Goal: Information Seeking & Learning: Learn about a topic

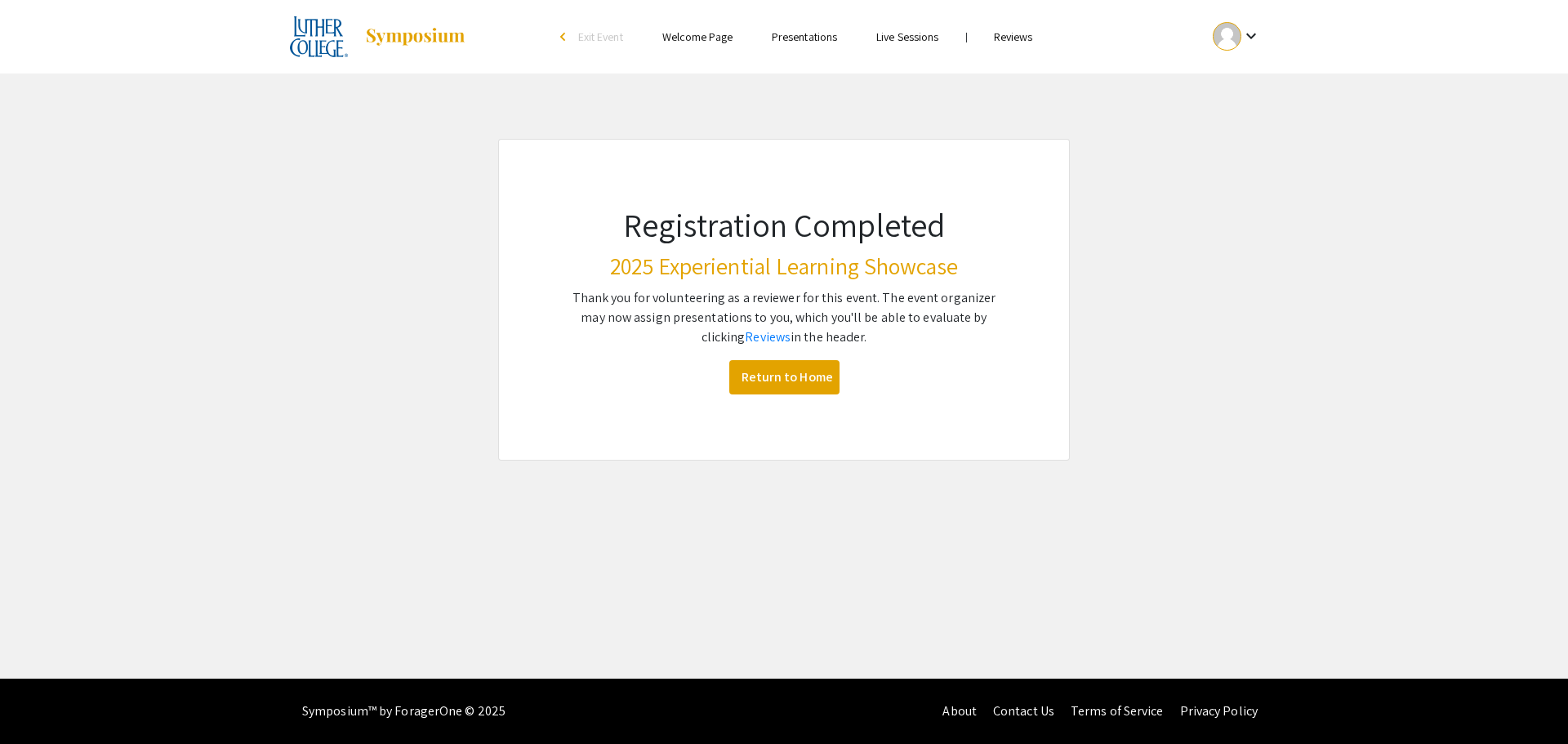
click at [1031, 34] on link "Reviews" at bounding box center [1013, 36] width 39 height 15
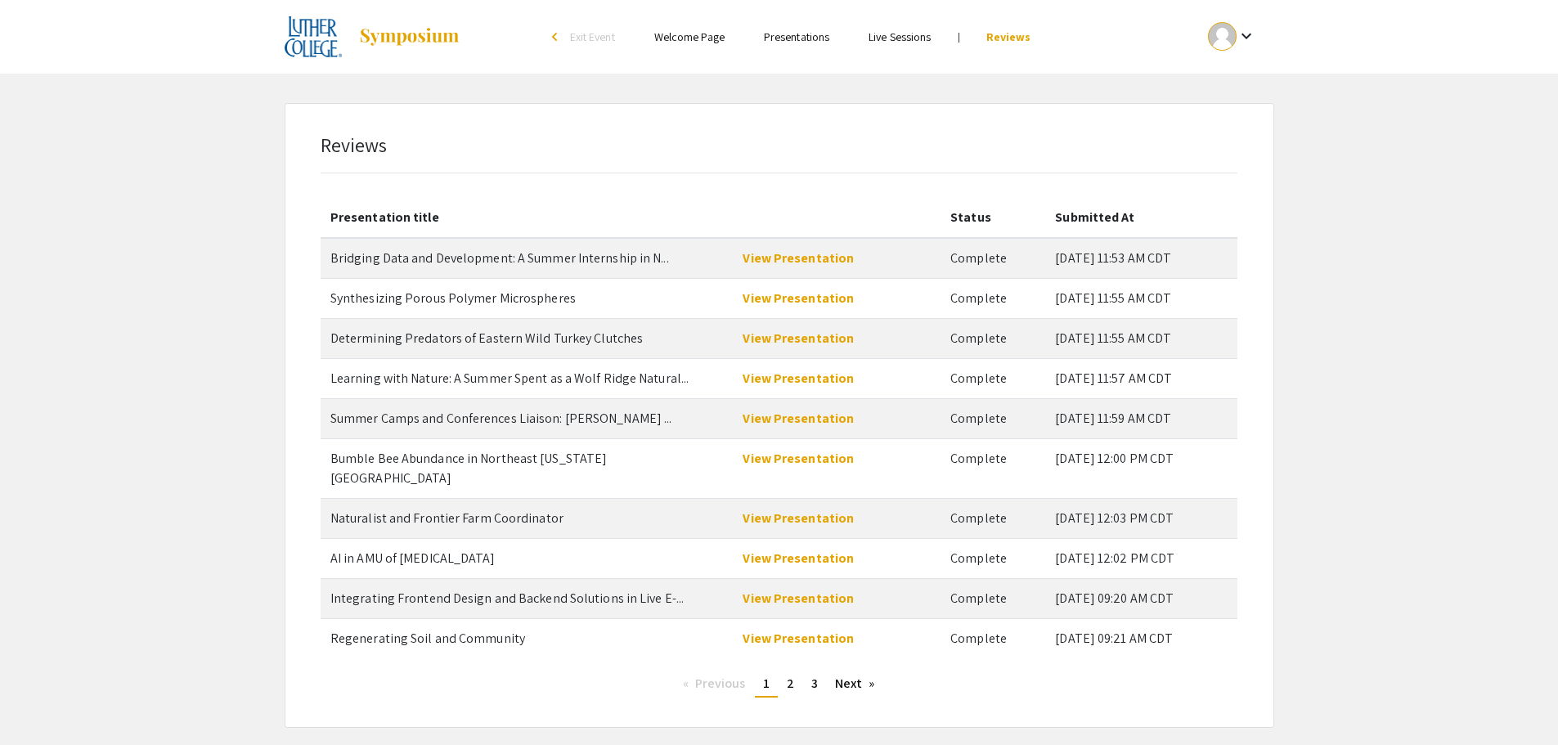
scroll to position [58, 0]
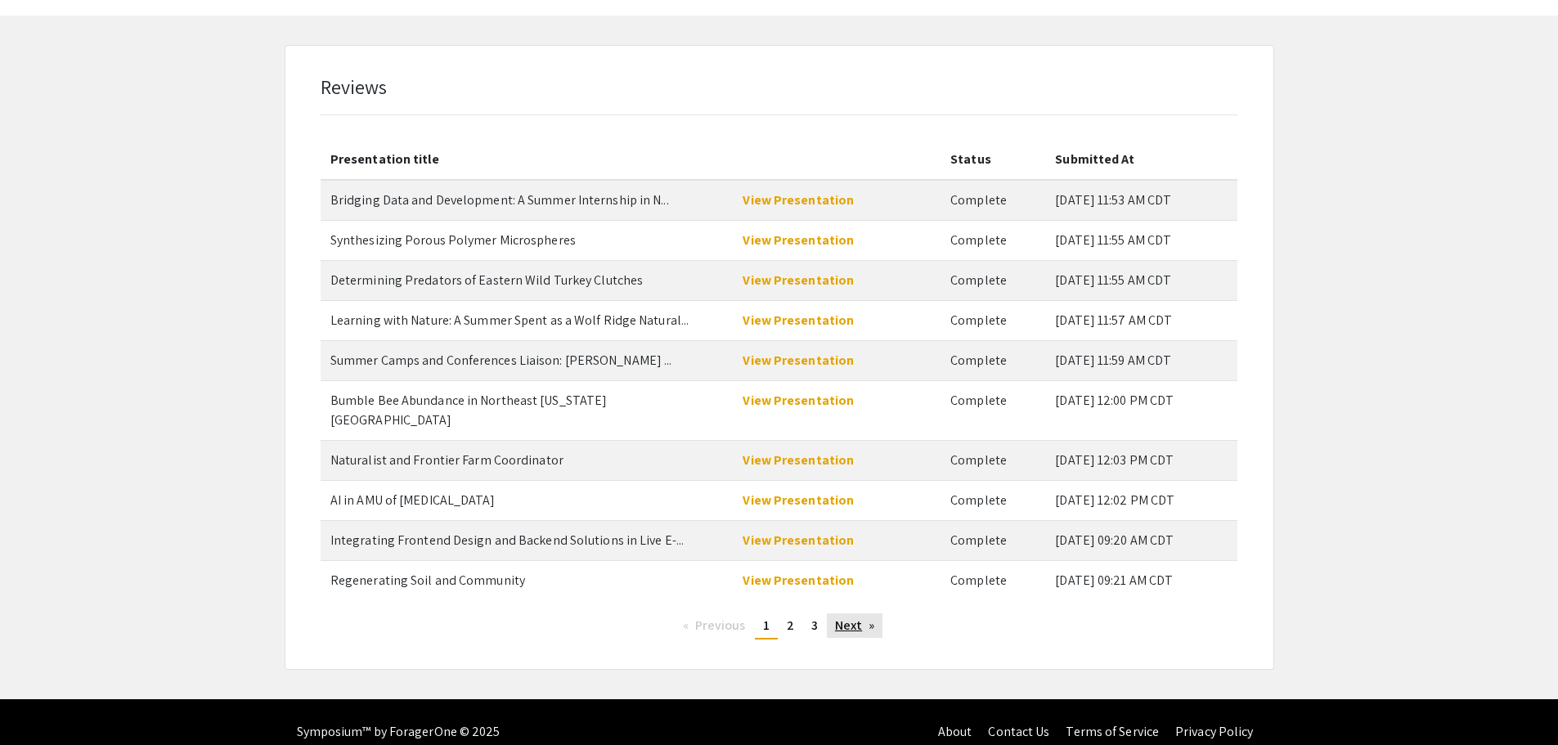
click at [837, 613] on link "Next page" at bounding box center [855, 625] width 56 height 25
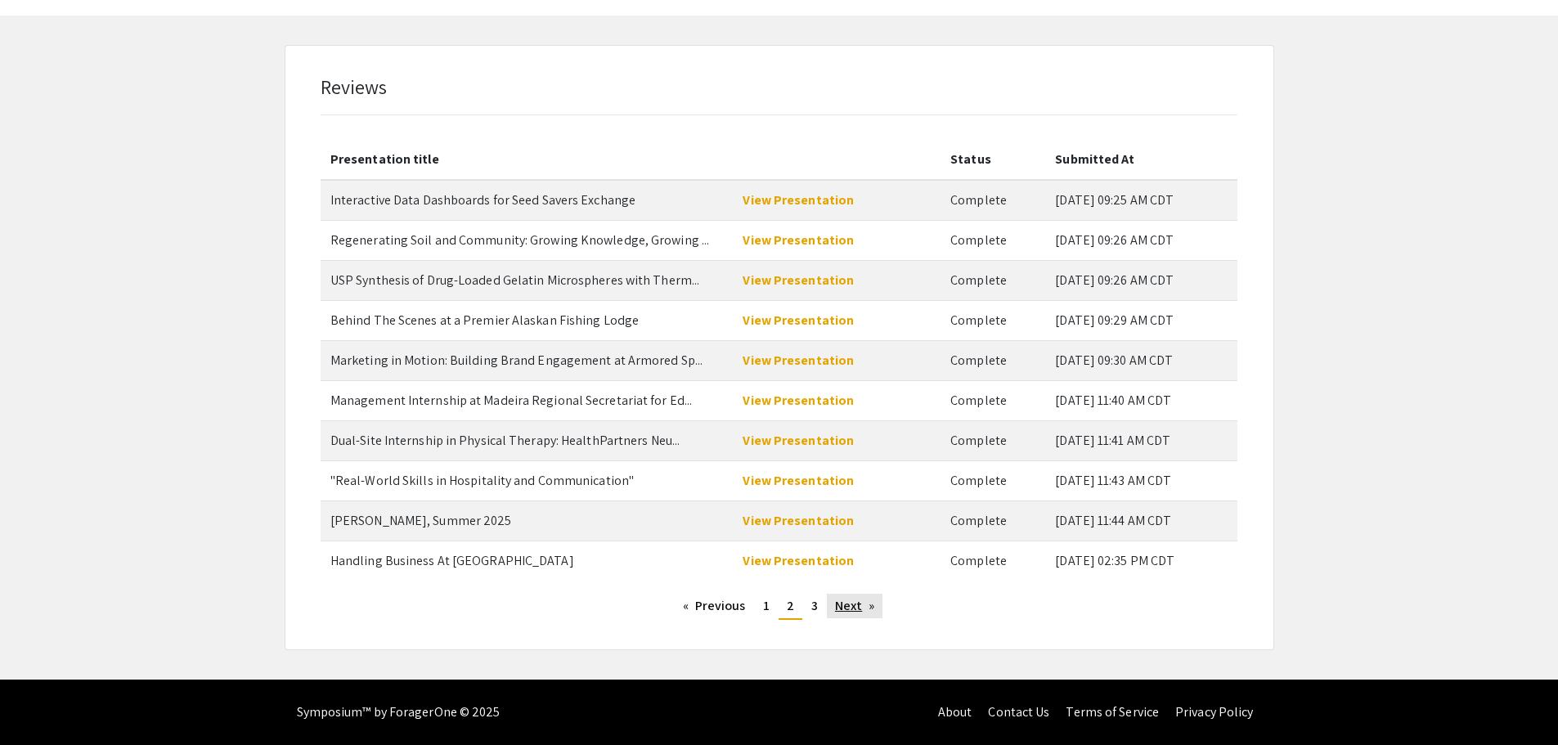
click at [837, 608] on link "Next page" at bounding box center [855, 606] width 56 height 25
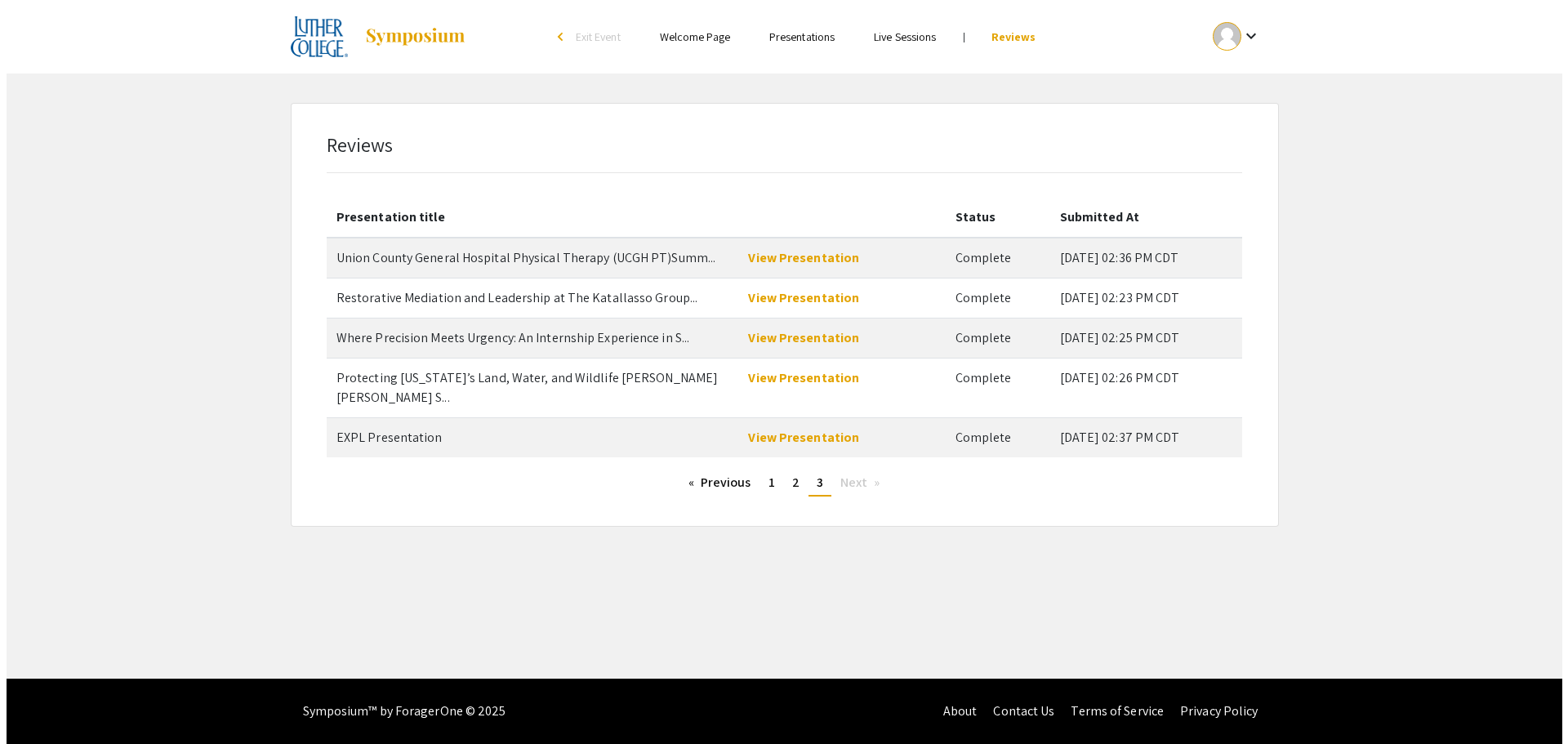
scroll to position [0, 0]
click at [889, 33] on link "Live Sessions" at bounding box center [905, 36] width 62 height 15
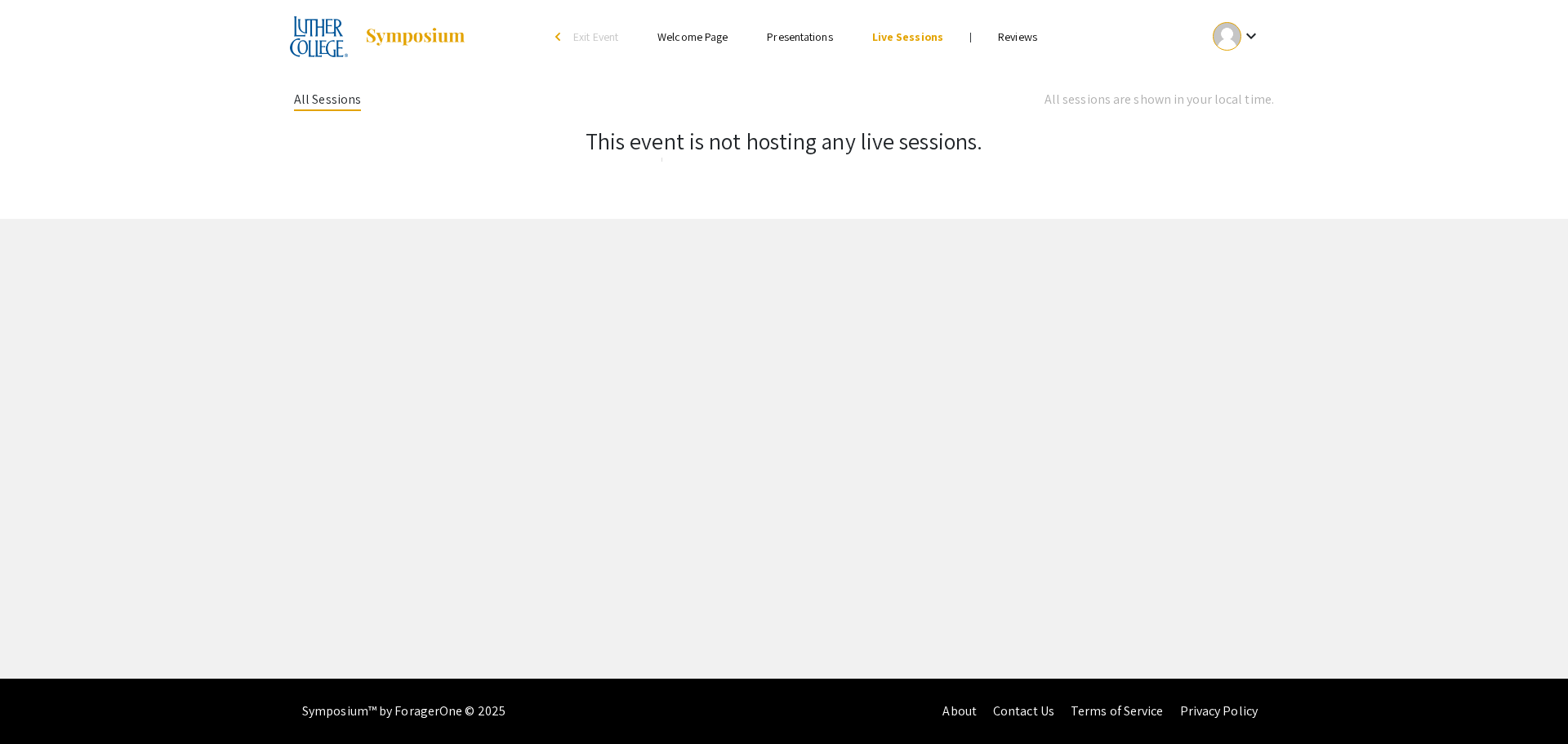
click at [810, 35] on link "Presentations" at bounding box center [799, 36] width 65 height 15
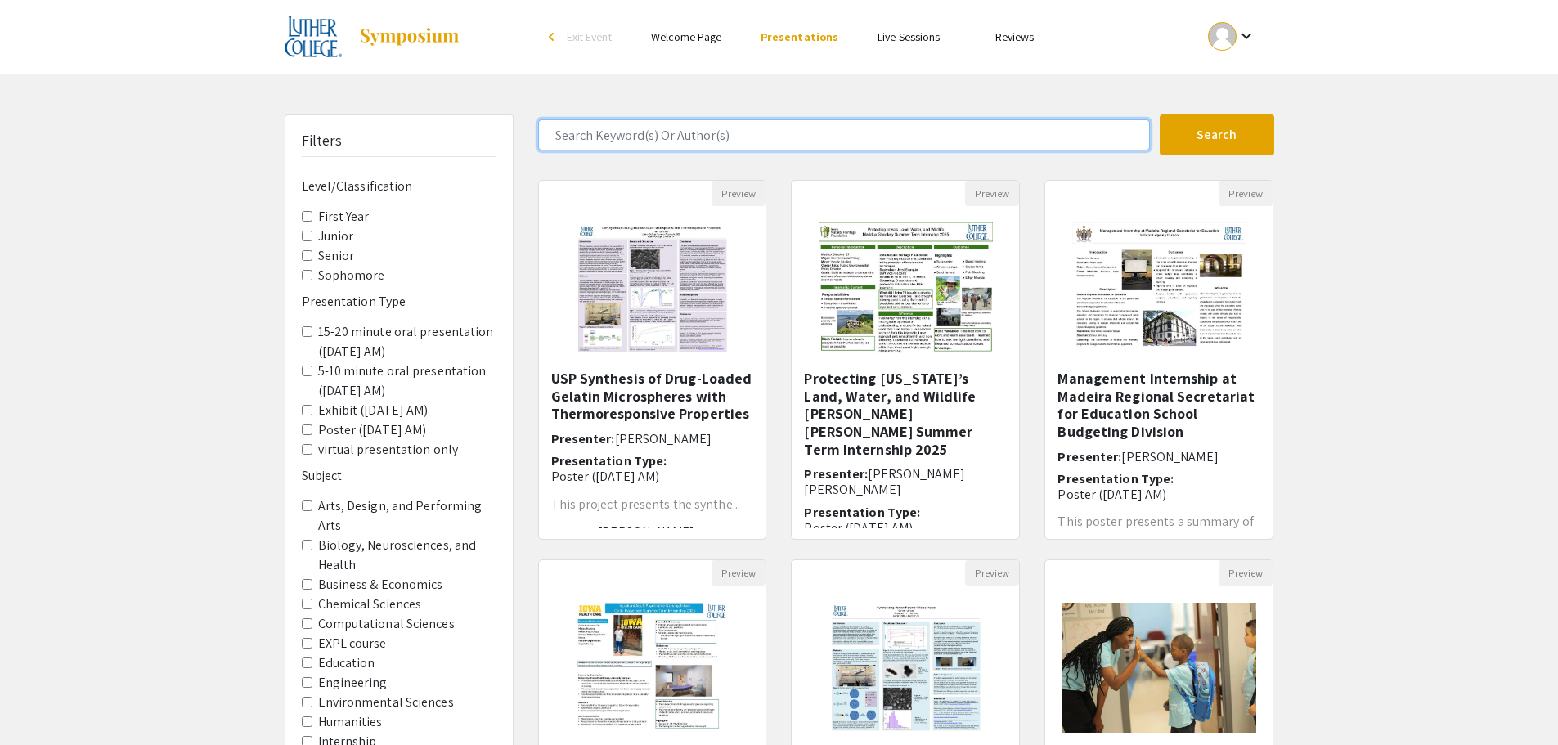
click at [809, 132] on input "Search Keyword(s) Or Author(s)" at bounding box center [844, 134] width 612 height 31
type input "[PERSON_NAME]"
click at [1159, 114] on button "Search" at bounding box center [1216, 134] width 114 height 41
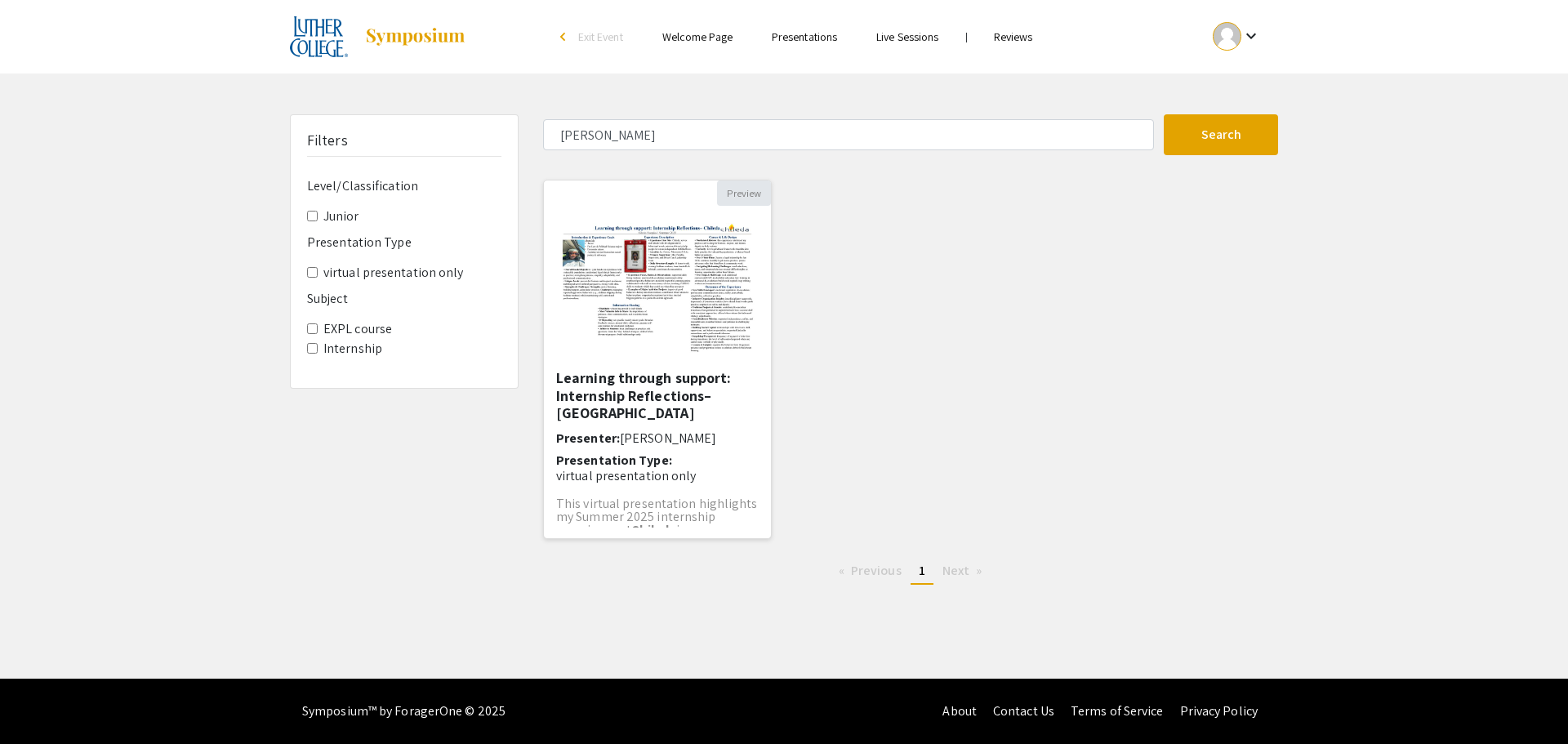
click at [737, 190] on button "Preview" at bounding box center [744, 193] width 54 height 25
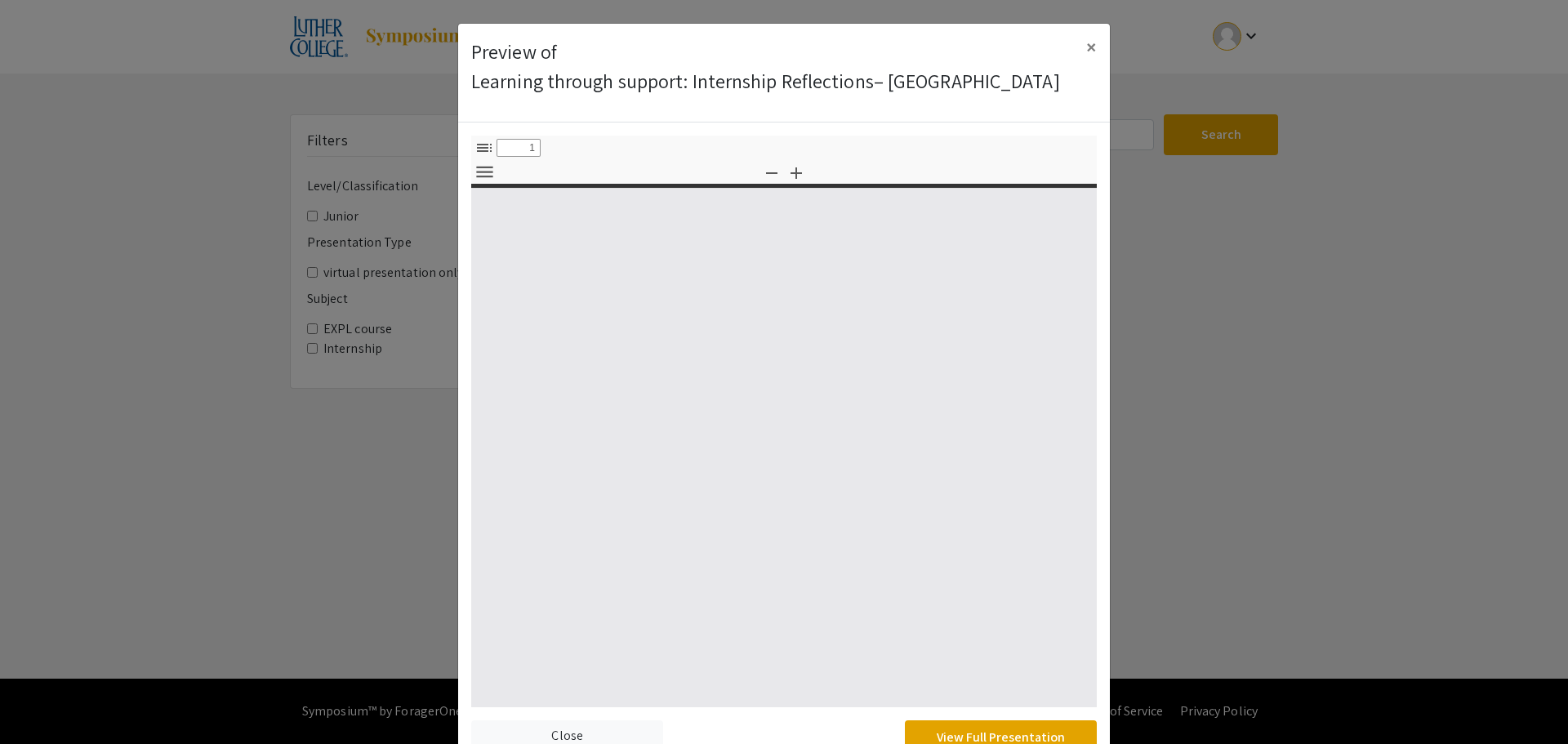
select select "custom"
type input "0"
select select "custom"
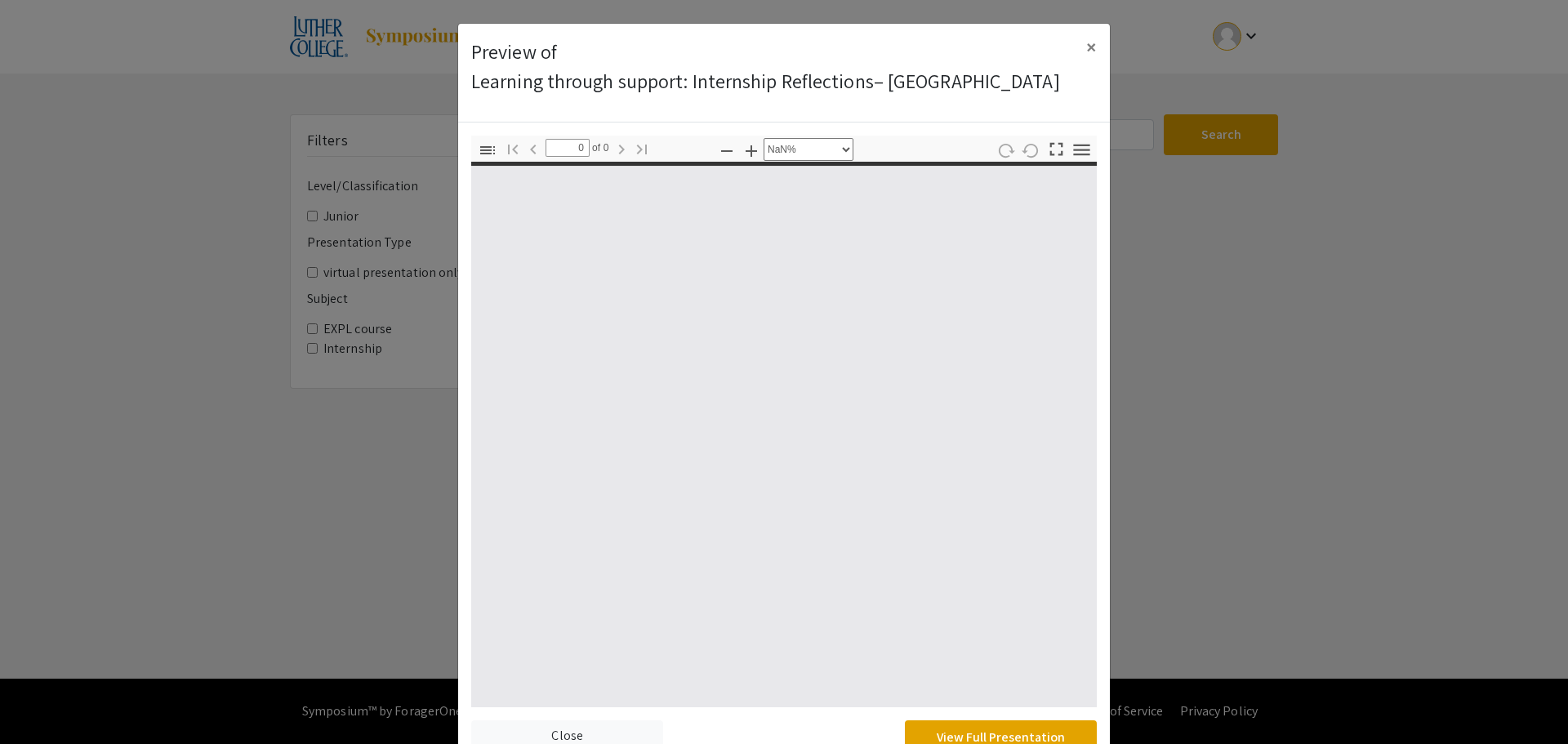
type input "1"
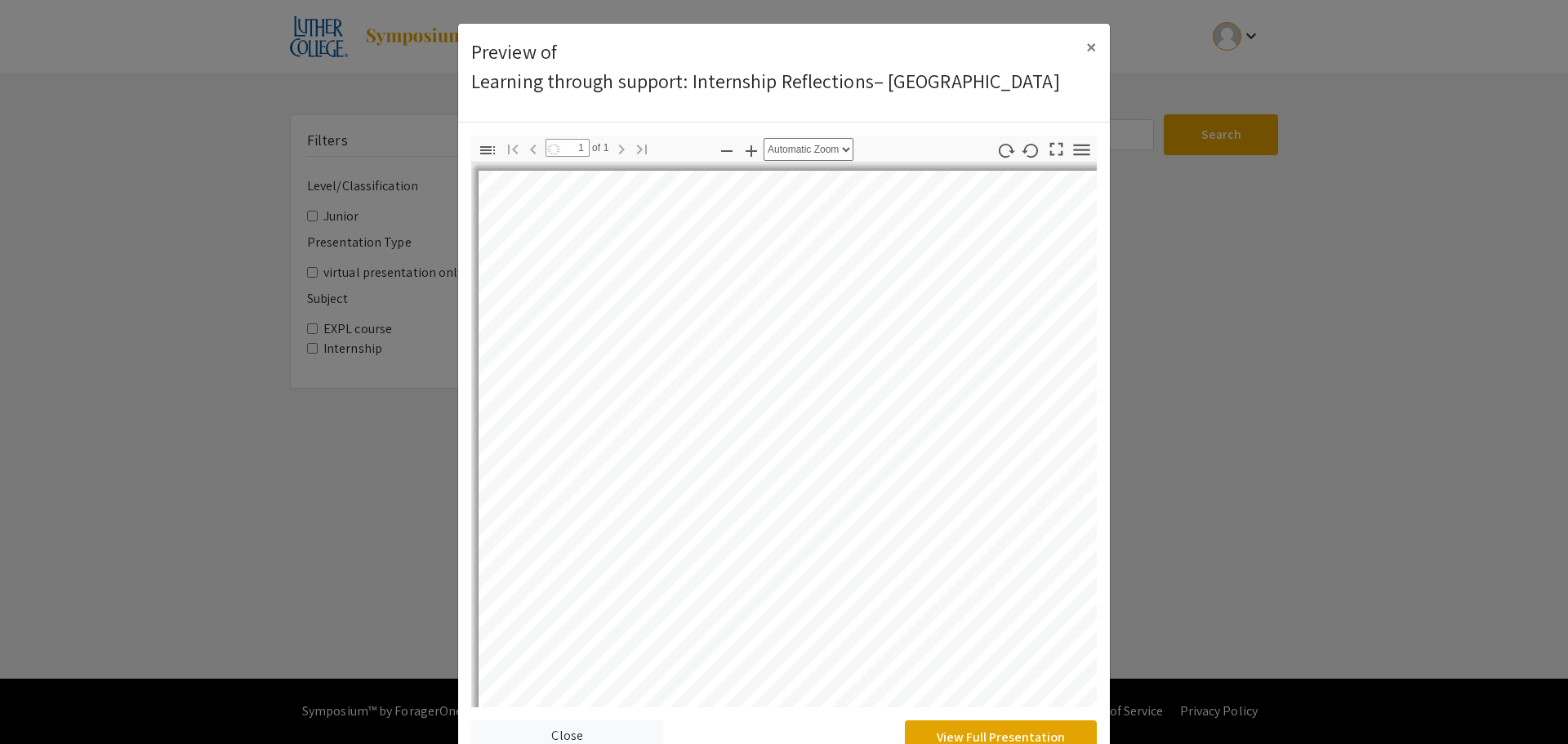
select select "auto"
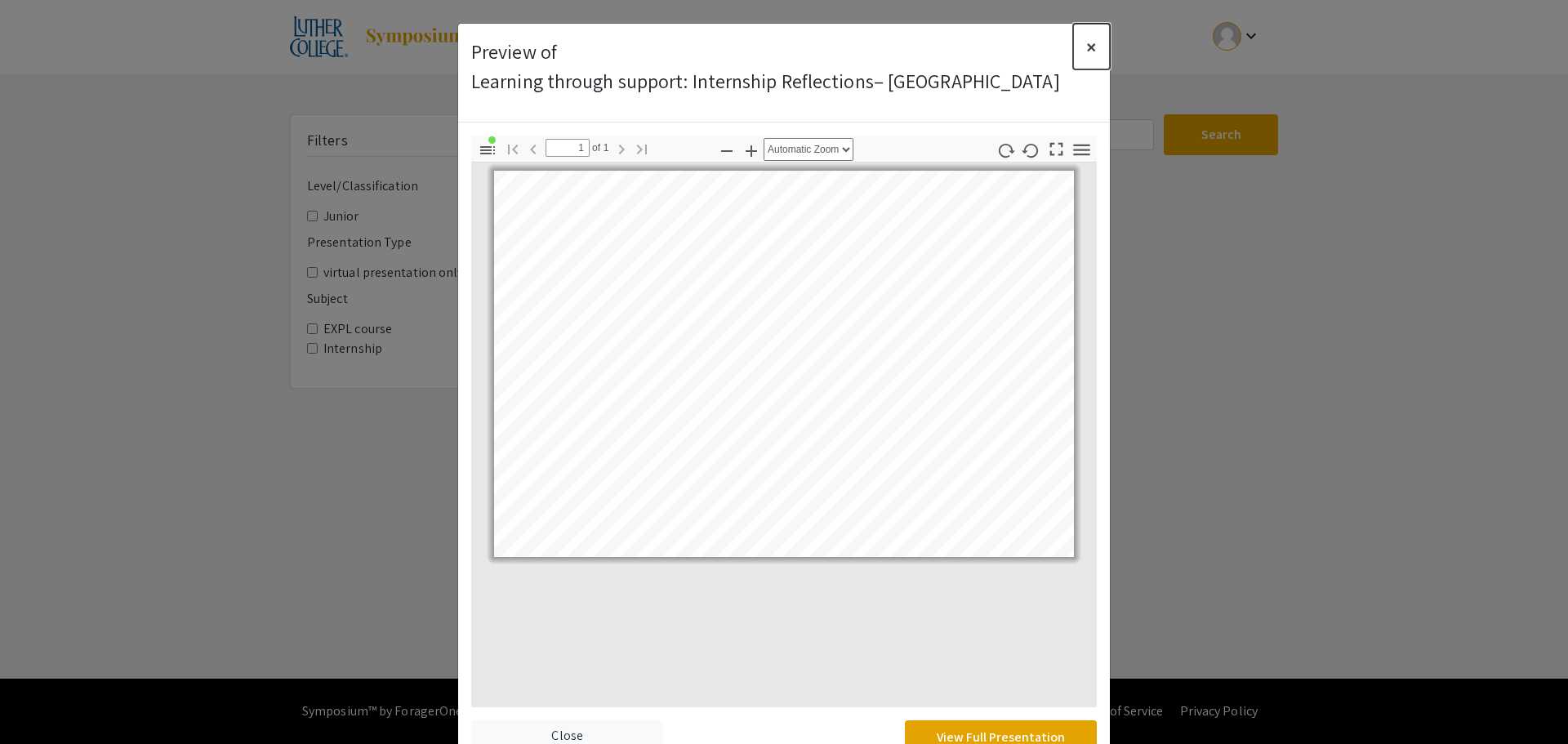
click at [1090, 50] on span "×" at bounding box center [1091, 47] width 11 height 26
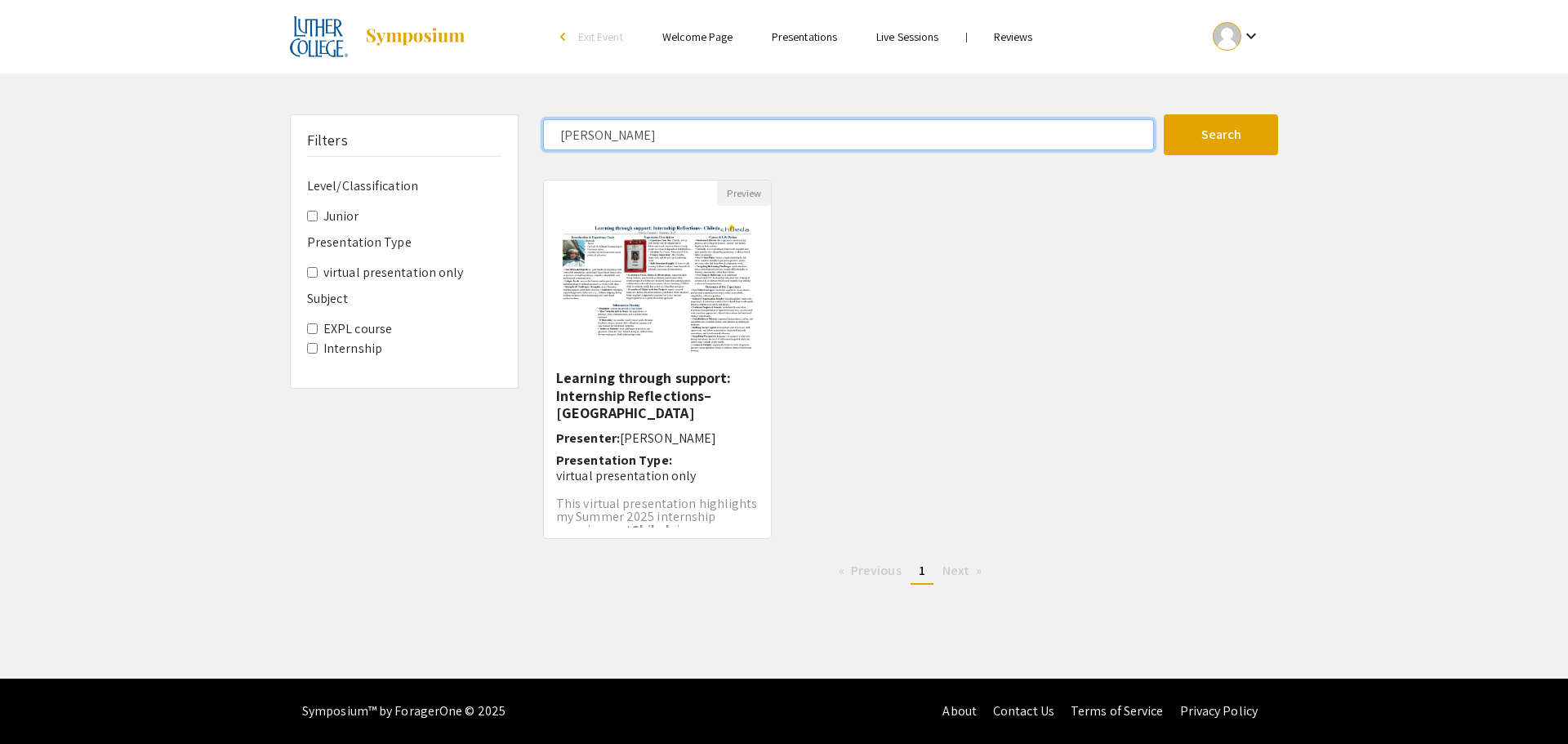
drag, startPoint x: 599, startPoint y: 135, endPoint x: 530, endPoint y: 144, distance: 69.6
click at [530, 144] on div "Filters Level/Classification Junior Presentation Type virtual presentation only…" at bounding box center [784, 356] width 1013 height 483
click at [1164, 114] on button "Search" at bounding box center [1220, 134] width 114 height 41
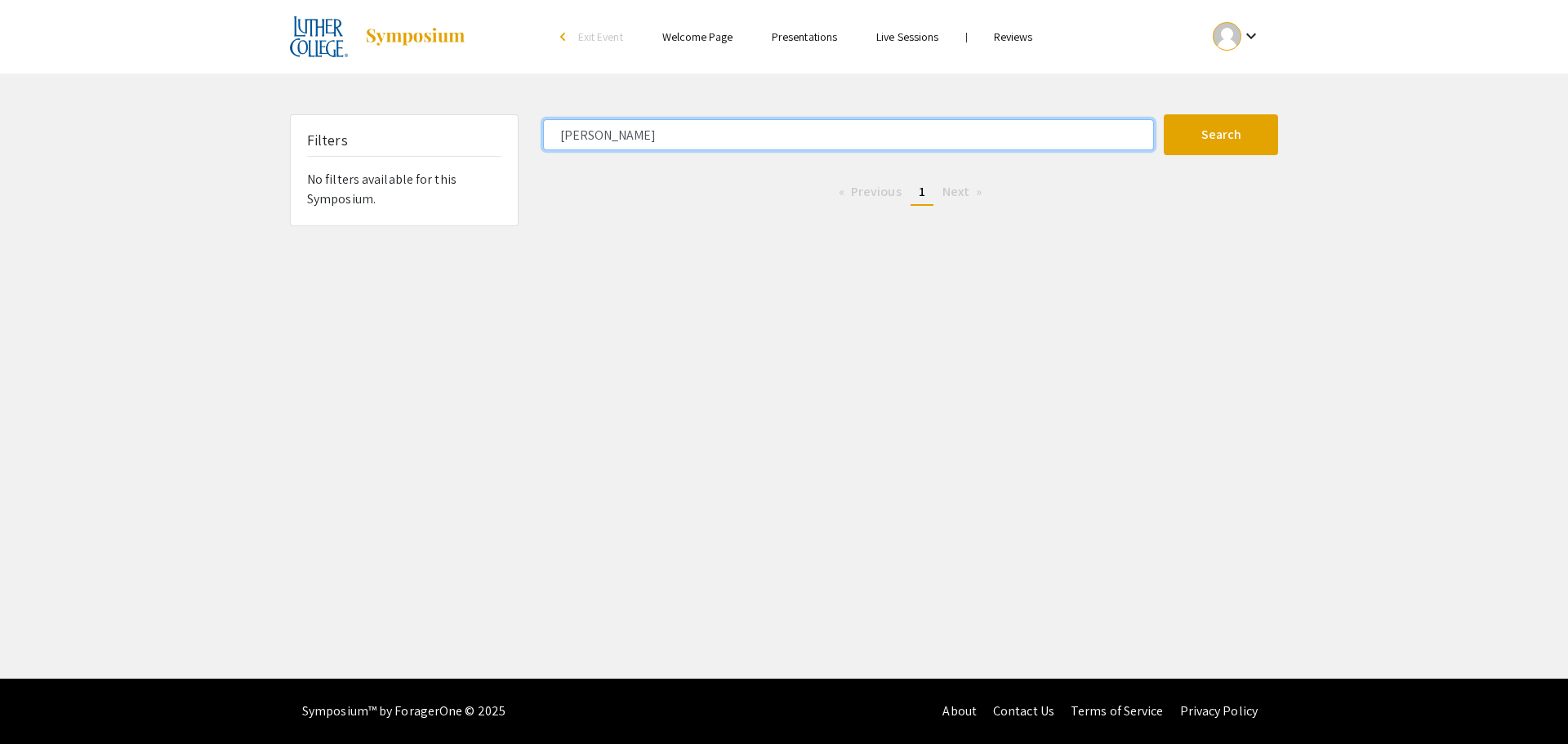
drag, startPoint x: 607, startPoint y: 135, endPoint x: 511, endPoint y: 143, distance: 96.3
click at [511, 143] on div "Filters No filters available for this Symposium. [PERSON_NAME] Search 0 Results…" at bounding box center [784, 170] width 1013 height 112
type input "o"
click at [1164, 114] on button "Search" at bounding box center [1220, 134] width 114 height 41
type input "s"
